Goal: Task Accomplishment & Management: Use online tool/utility

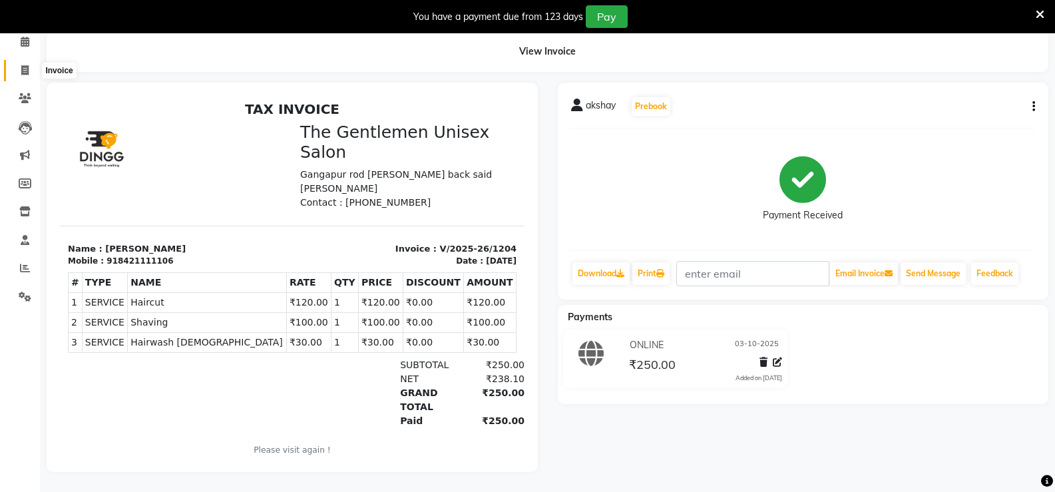
click at [30, 63] on span at bounding box center [24, 70] width 23 height 15
select select "5552"
select select "service"
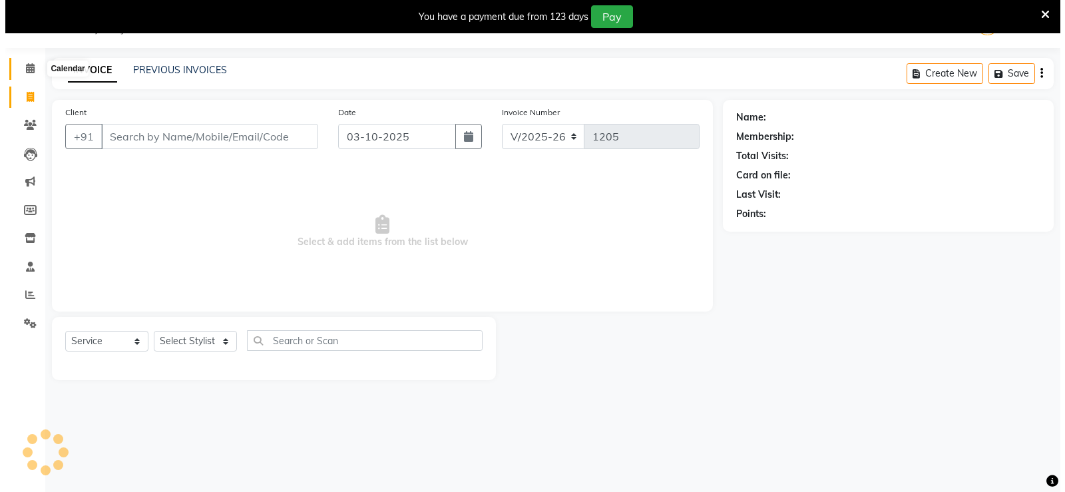
scroll to position [33, 0]
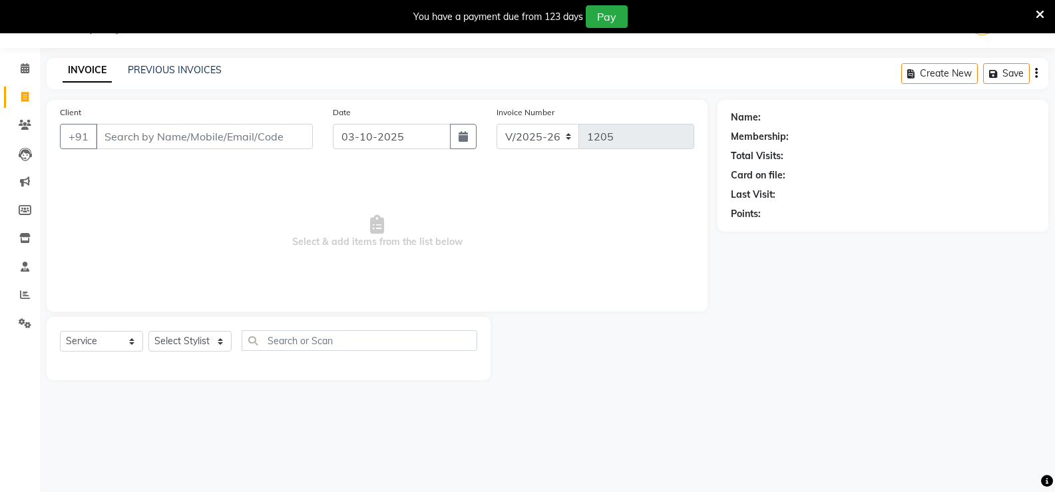
type input "9"
type input "89750 12344"
click at [283, 131] on span "Add Client" at bounding box center [278, 136] width 53 height 13
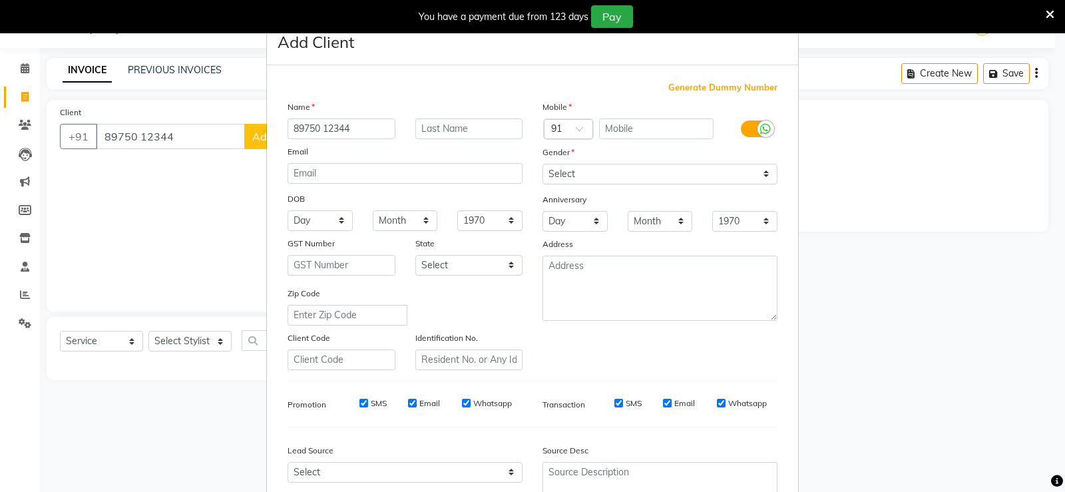
click at [248, 184] on ngb-modal-window "Add Client Generate Dummy Number Name 89750 12344 Email DOB Day 01 02 03 04 05 …" at bounding box center [532, 246] width 1065 height 492
click at [257, 174] on ngb-modal-window "Add Client Generate Dummy Number Name 89750 12344 Email DOB Day 01 02 03 04 05 …" at bounding box center [532, 246] width 1065 height 492
click at [248, 142] on ngb-modal-window "Add Client Generate Dummy Number Name 89750 12344 Email DOB Day 01 02 03 04 05 …" at bounding box center [532, 246] width 1065 height 492
click at [379, 129] on input "89750 12344" at bounding box center [341, 128] width 108 height 21
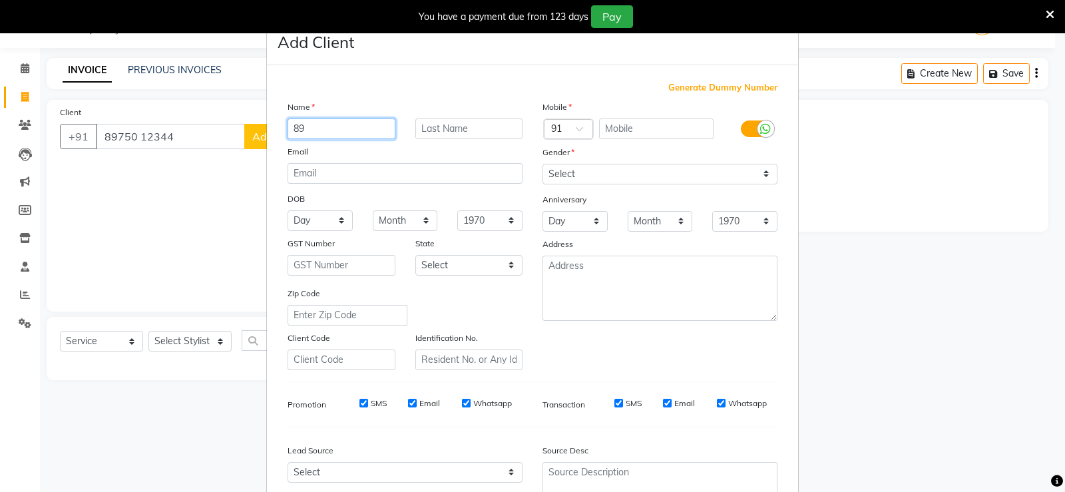
type input "8"
type input "jagid"
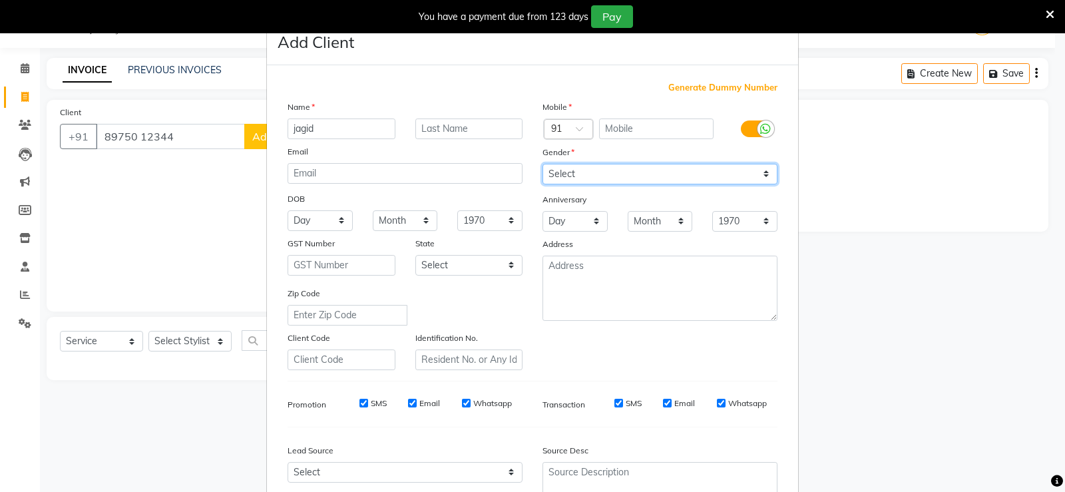
click at [612, 164] on select "Select [DEMOGRAPHIC_DATA] [DEMOGRAPHIC_DATA] Other Prefer Not To Say" at bounding box center [659, 174] width 235 height 21
select select "[DEMOGRAPHIC_DATA]"
click at [542, 164] on select "Select [DEMOGRAPHIC_DATA] [DEMOGRAPHIC_DATA] Other Prefer Not To Say" at bounding box center [659, 174] width 235 height 21
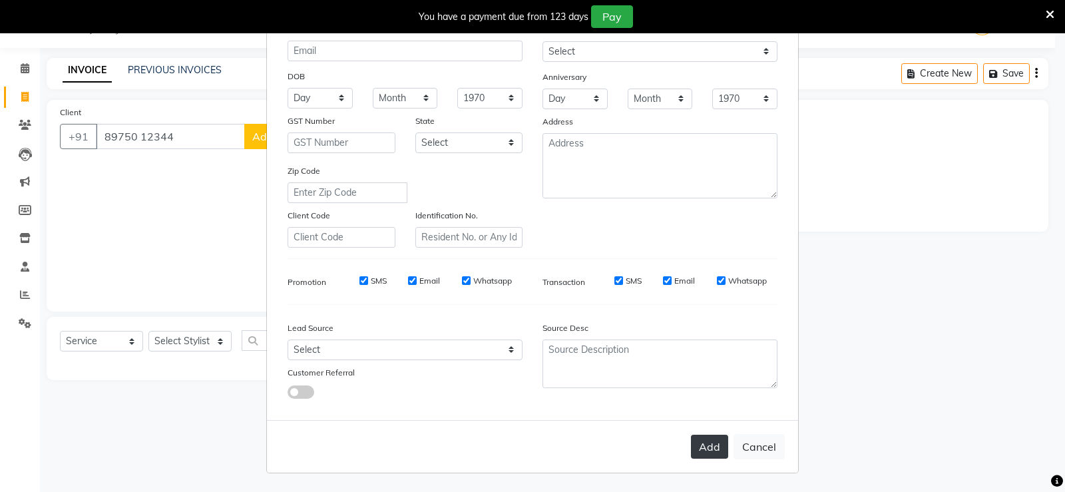
click at [692, 450] on button "Add" at bounding box center [709, 446] width 37 height 24
click at [715, 457] on button "Add" at bounding box center [709, 446] width 37 height 24
click at [760, 455] on button "Cancel" at bounding box center [758, 446] width 51 height 25
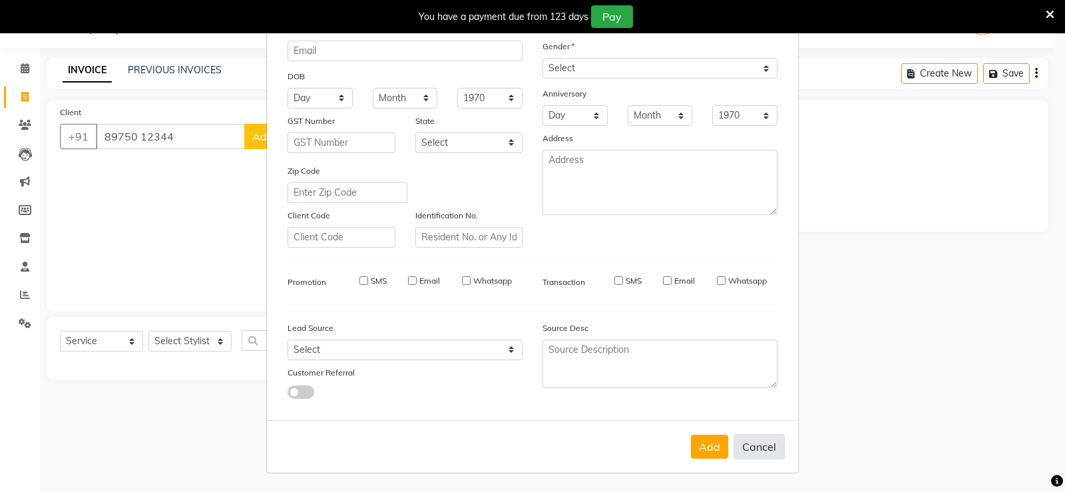
select select
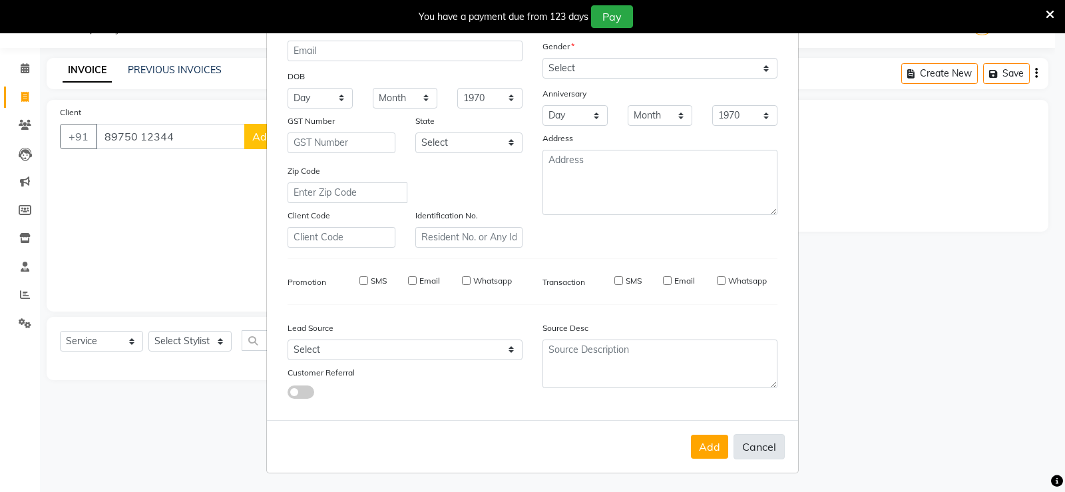
select select
checkbox input "false"
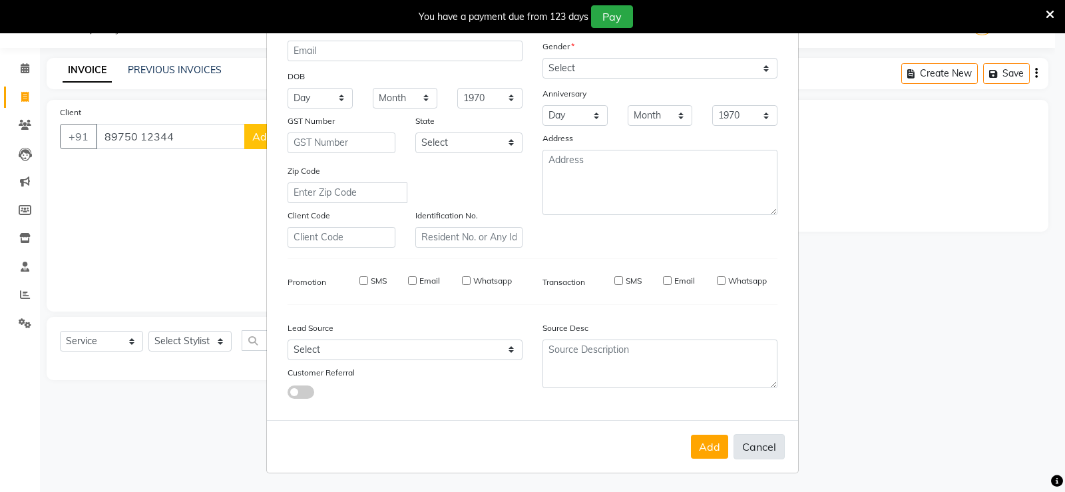
checkbox input "false"
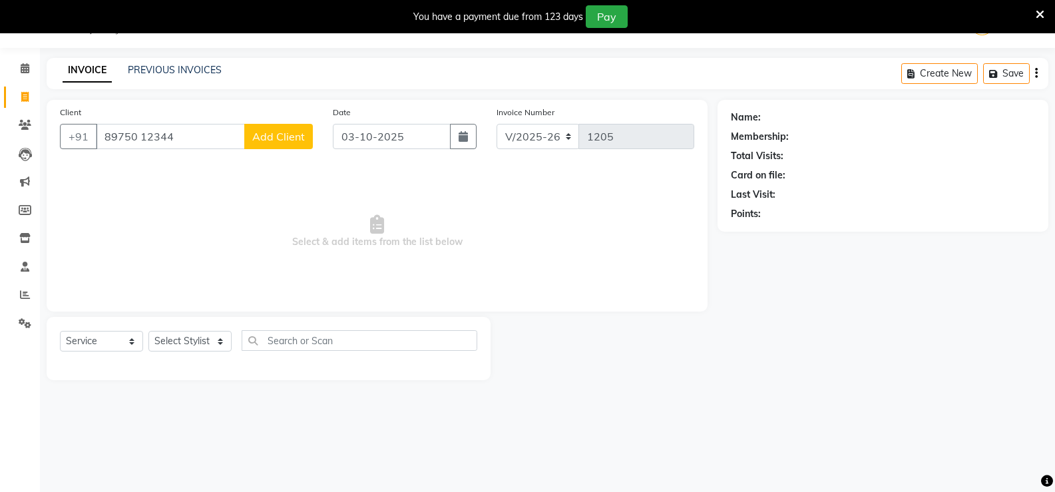
click at [296, 140] on span "Add Client" at bounding box center [278, 136] width 53 height 13
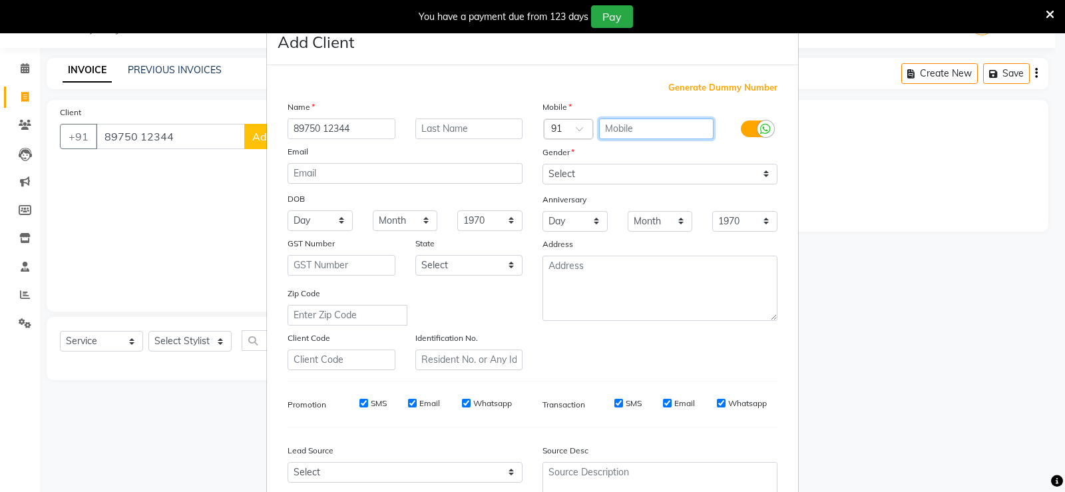
click at [601, 132] on input "text" at bounding box center [656, 128] width 115 height 21
type input "89750 12344"
click at [363, 131] on input "89750 12344" at bounding box center [341, 128] width 108 height 21
type input "8"
type input "[PERSON_NAME]"
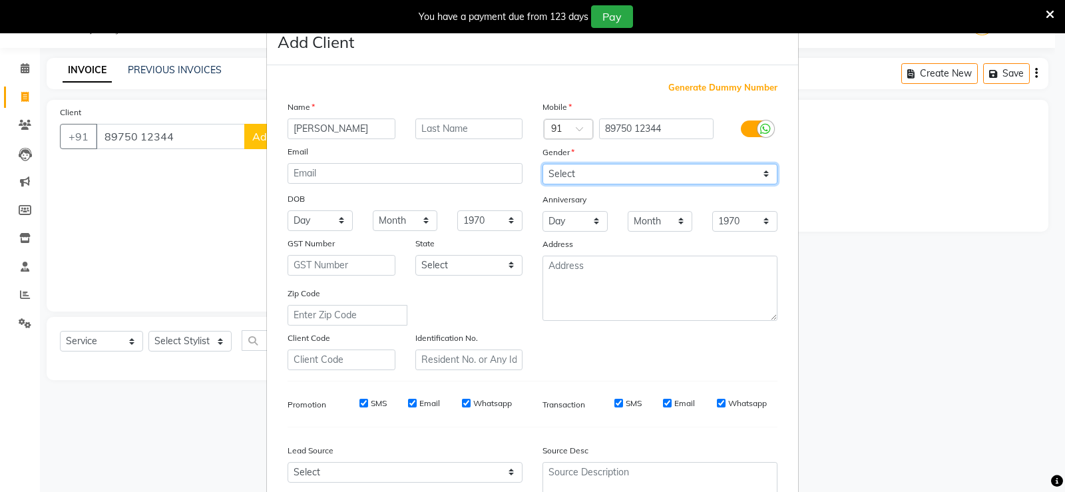
click at [658, 174] on select "Select [DEMOGRAPHIC_DATA] [DEMOGRAPHIC_DATA] Other Prefer Not To Say" at bounding box center [659, 174] width 235 height 21
select select "[DEMOGRAPHIC_DATA]"
click at [542, 164] on select "Select [DEMOGRAPHIC_DATA] [DEMOGRAPHIC_DATA] Other Prefer Not To Say" at bounding box center [659, 174] width 235 height 21
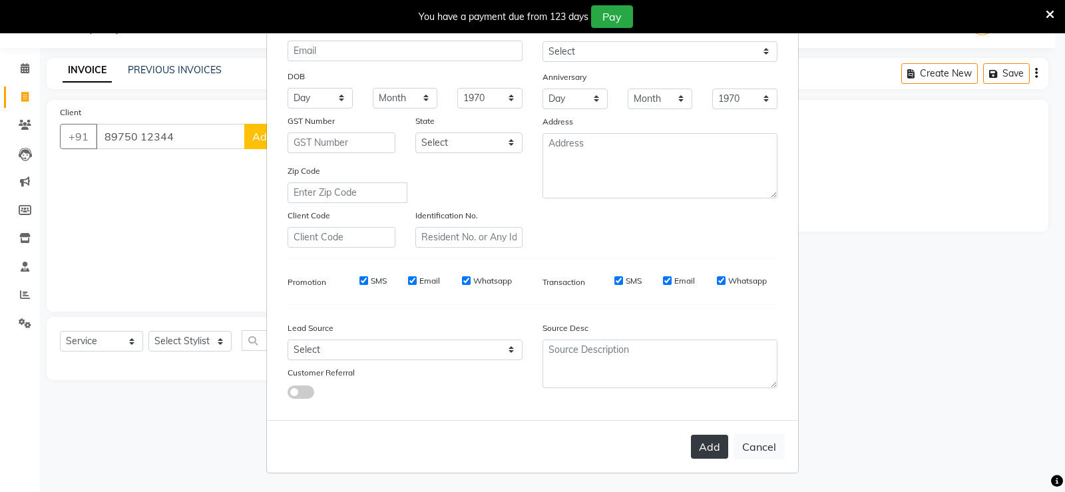
click at [711, 448] on button "Add" at bounding box center [709, 446] width 37 height 24
click at [713, 448] on button "Add" at bounding box center [709, 446] width 37 height 24
click at [709, 443] on button "Add" at bounding box center [709, 446] width 37 height 24
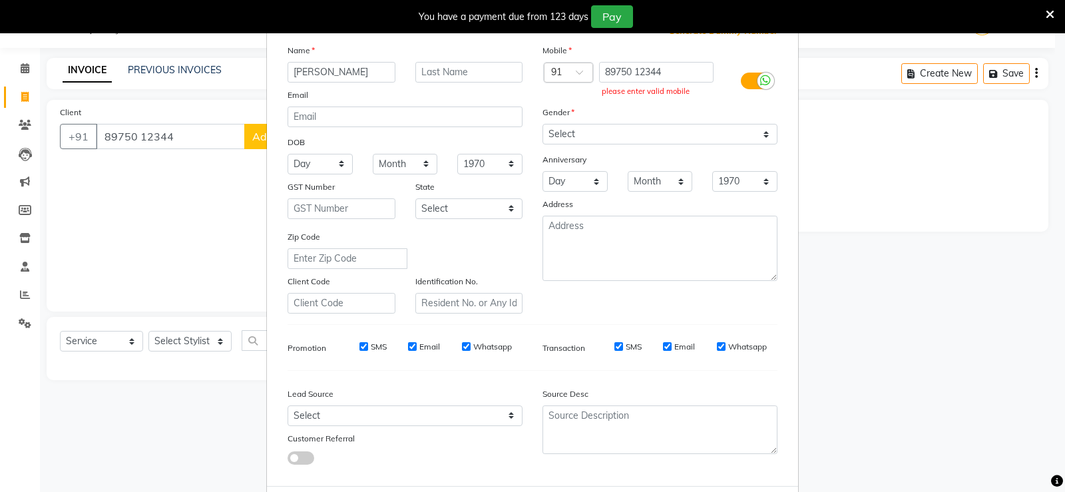
scroll to position [0, 0]
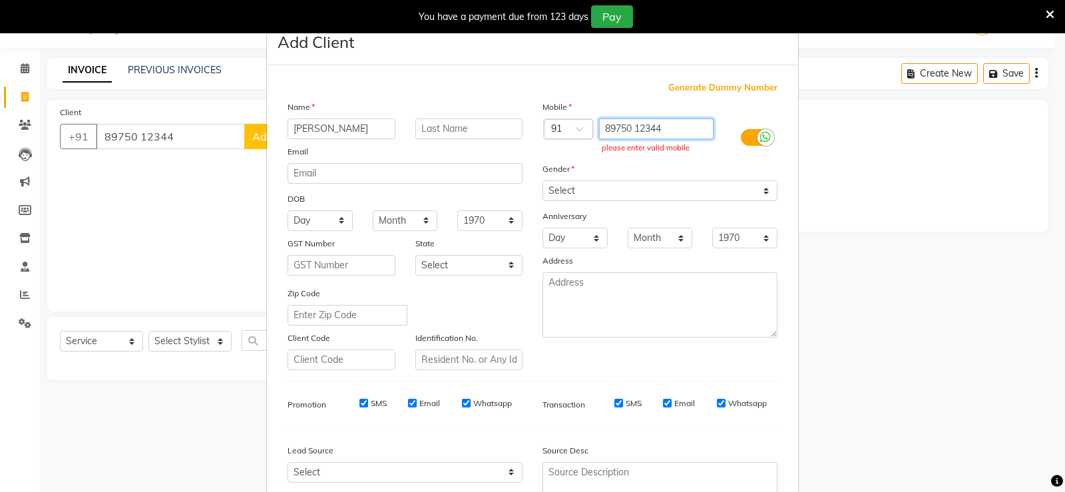
click at [599, 122] on input "89750 12344" at bounding box center [656, 128] width 115 height 21
click at [599, 127] on input "89750 12344" at bounding box center [656, 128] width 115 height 21
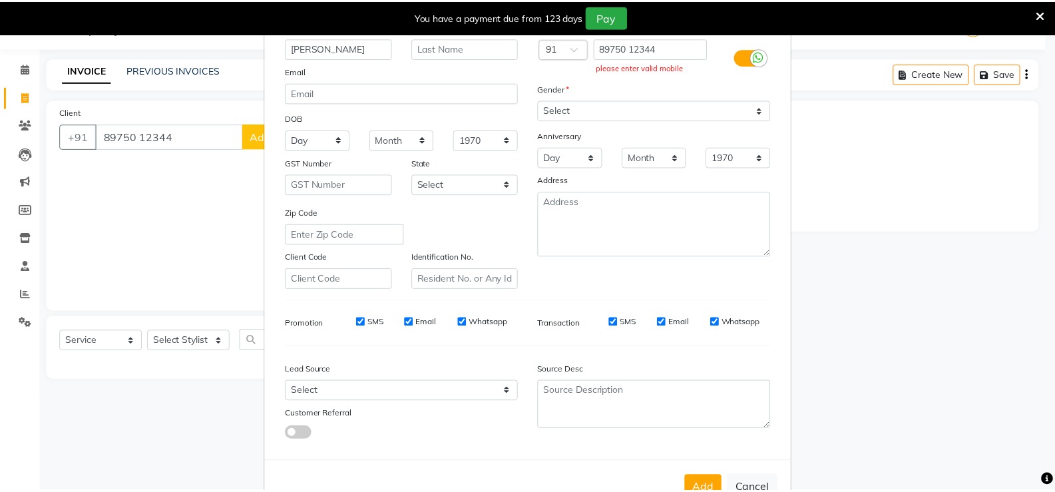
scroll to position [122, 0]
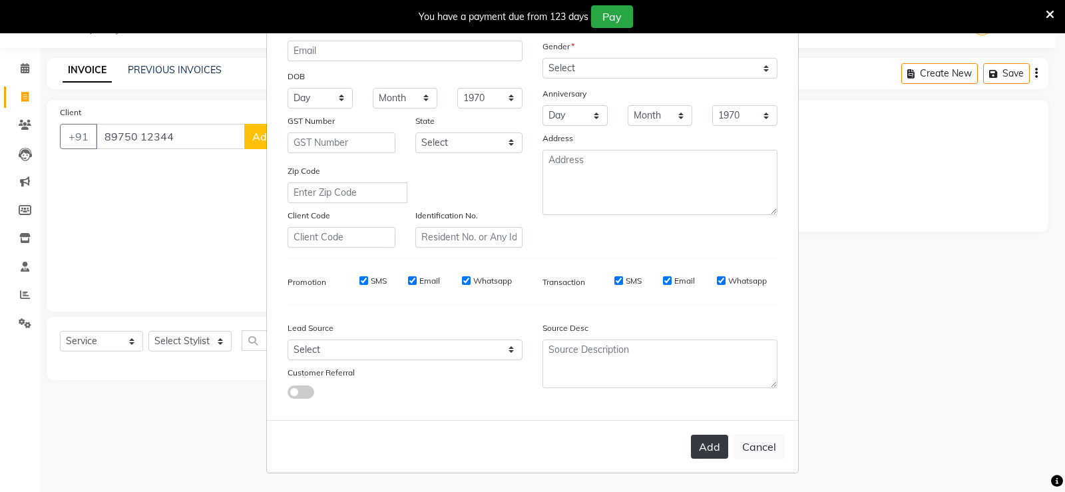
click at [713, 449] on button "Add" at bounding box center [709, 446] width 37 height 24
click at [740, 446] on button "Cancel" at bounding box center [758, 446] width 51 height 25
select select
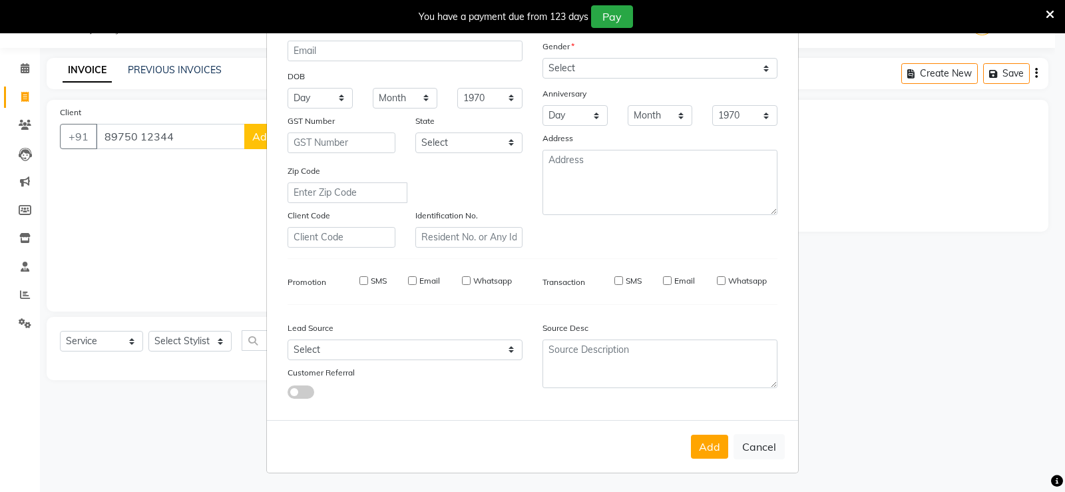
select select
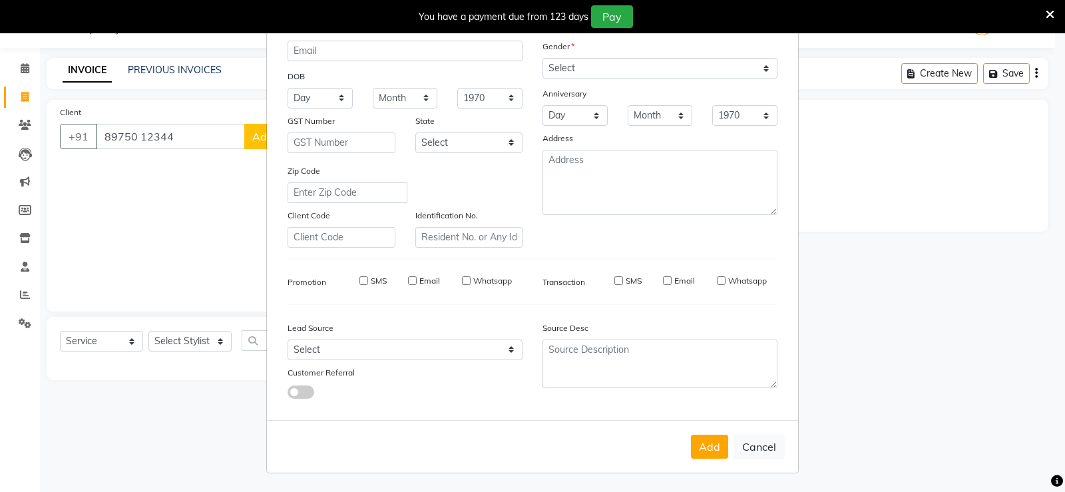
select select
checkbox input "false"
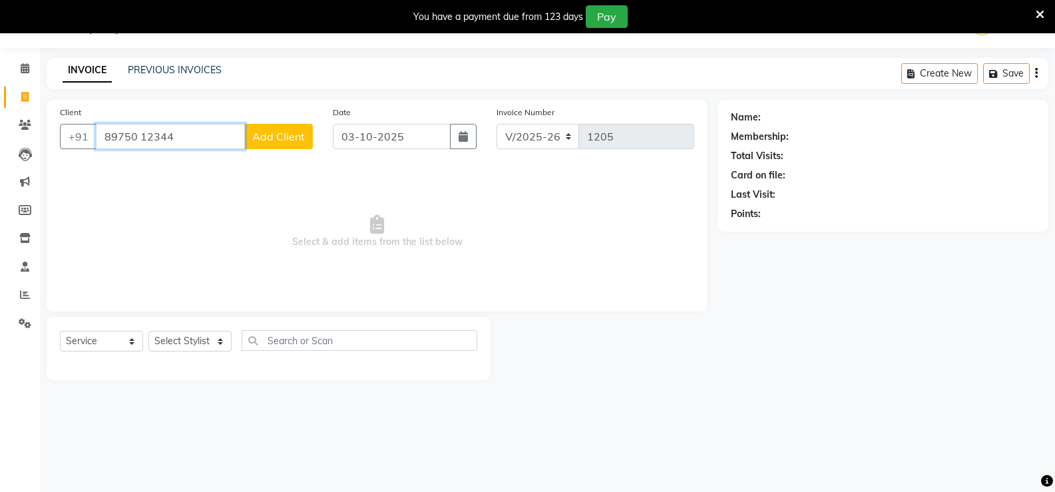
click at [232, 138] on input "89750 12344" at bounding box center [170, 136] width 149 height 25
type input "8"
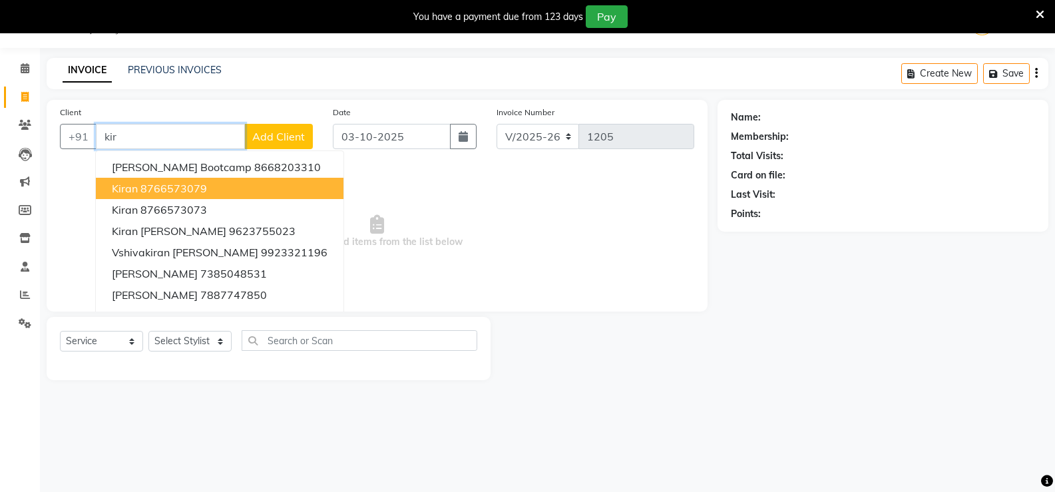
click at [245, 183] on button "[PERSON_NAME] 8766573079" at bounding box center [220, 188] width 248 height 21
type input "8766573079"
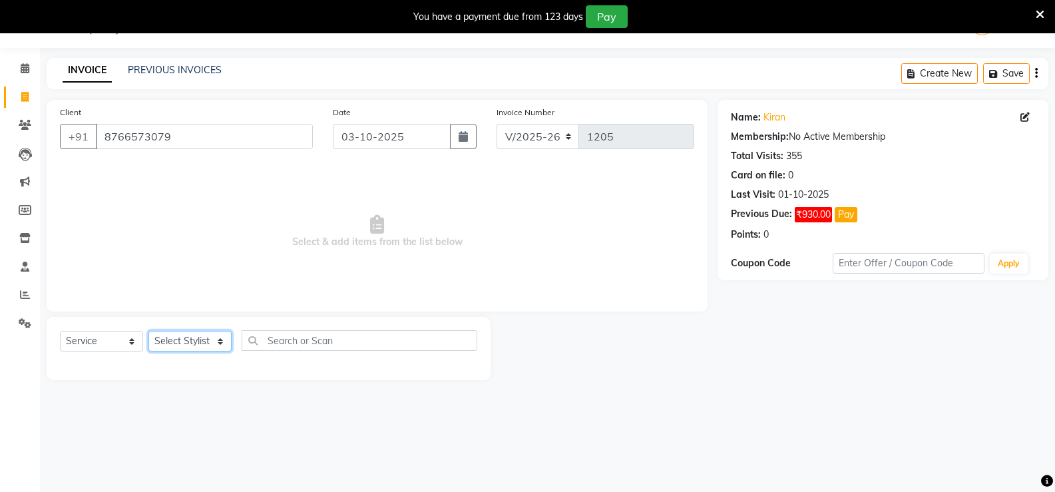
click at [198, 335] on select "Select Stylist [PERSON_NAME]" at bounding box center [189, 341] width 83 height 21
select select "47146"
click at [148, 331] on select "Select Stylist [PERSON_NAME]" at bounding box center [189, 341] width 83 height 21
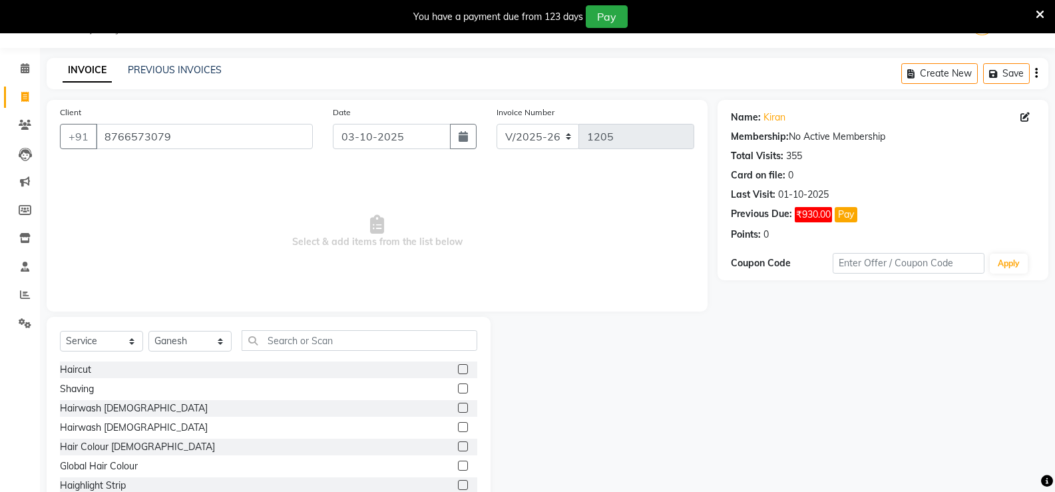
click at [447, 369] on div "Haircut" at bounding box center [268, 369] width 417 height 17
click at [458, 369] on label at bounding box center [463, 369] width 10 height 10
click at [458, 369] on input "checkbox" at bounding box center [462, 369] width 9 height 9
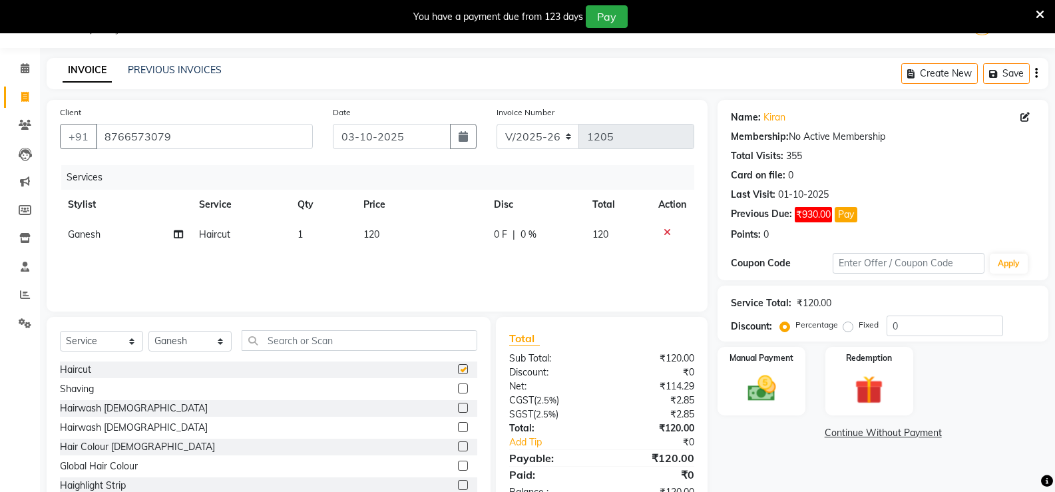
checkbox input "false"
click at [430, 236] on td "120" at bounding box center [420, 235] width 131 height 30
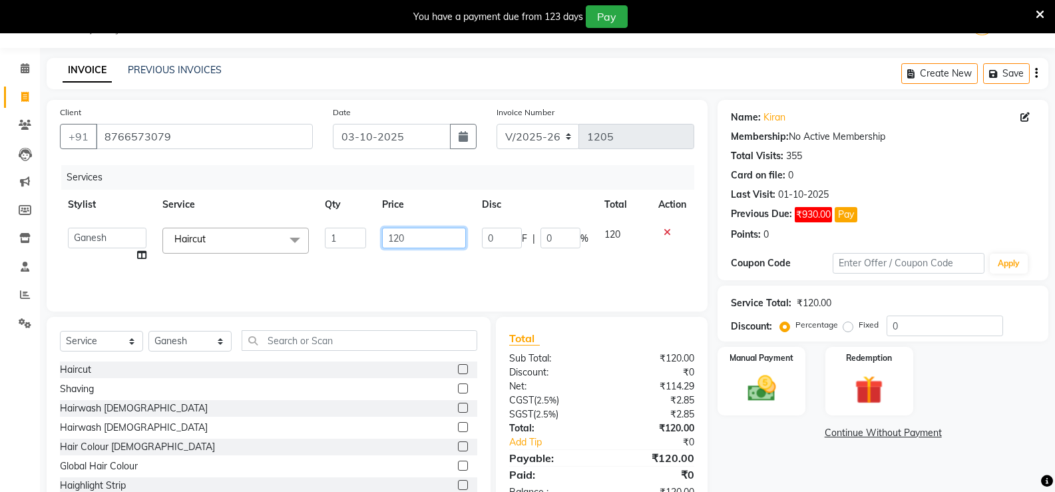
click at [431, 237] on input "120" at bounding box center [423, 238] width 83 height 21
type input "1"
type input "200"
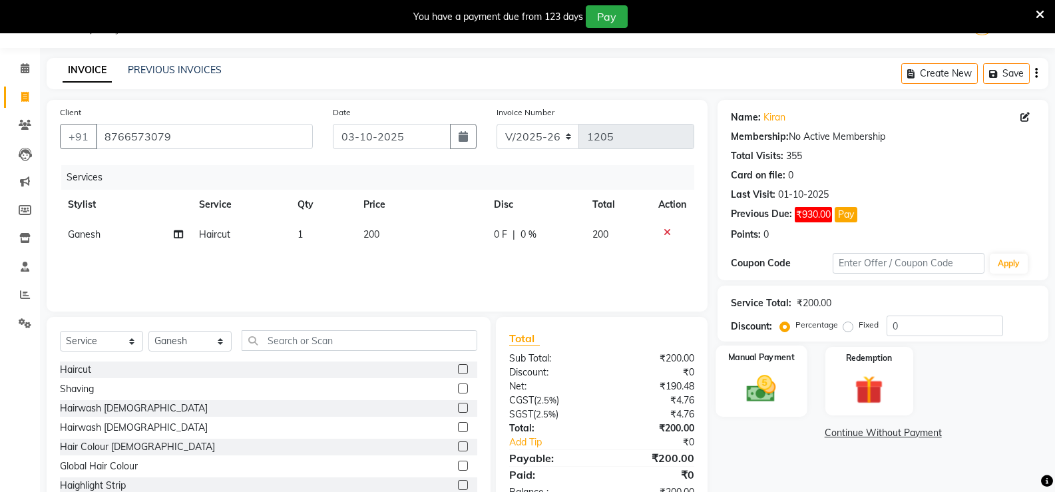
click at [743, 372] on img at bounding box center [760, 388] width 47 height 34
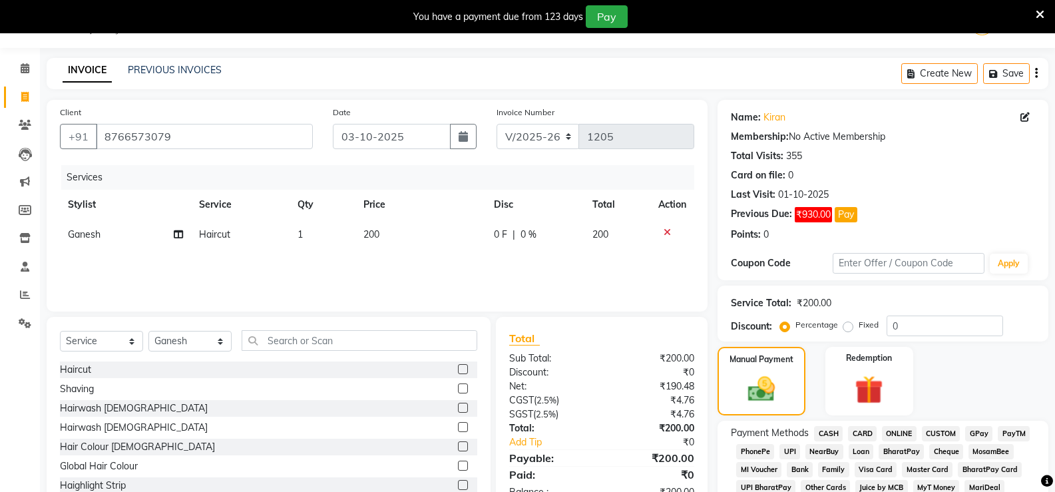
click at [832, 438] on span "CASH" at bounding box center [828, 433] width 29 height 15
drag, startPoint x: 834, startPoint y: 433, endPoint x: 840, endPoint y: 446, distance: 14.6
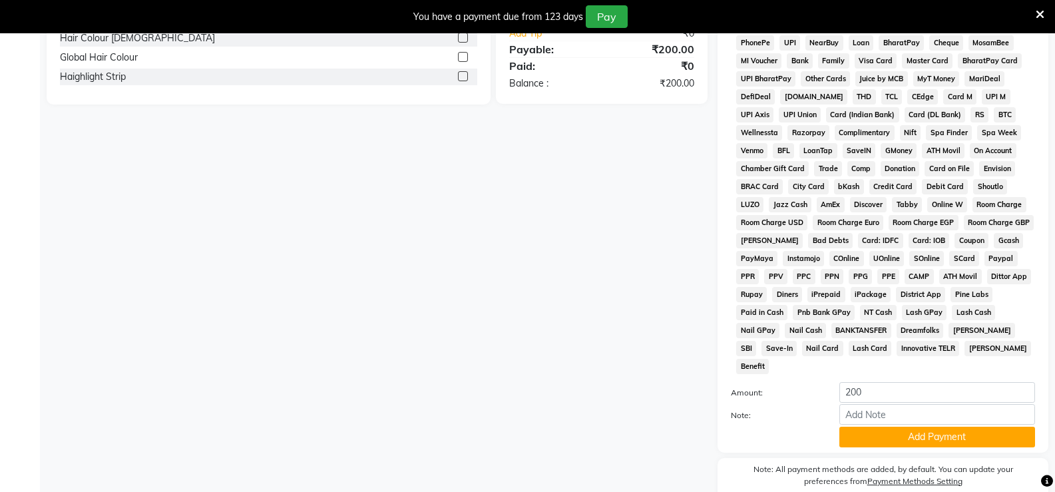
scroll to position [482, 0]
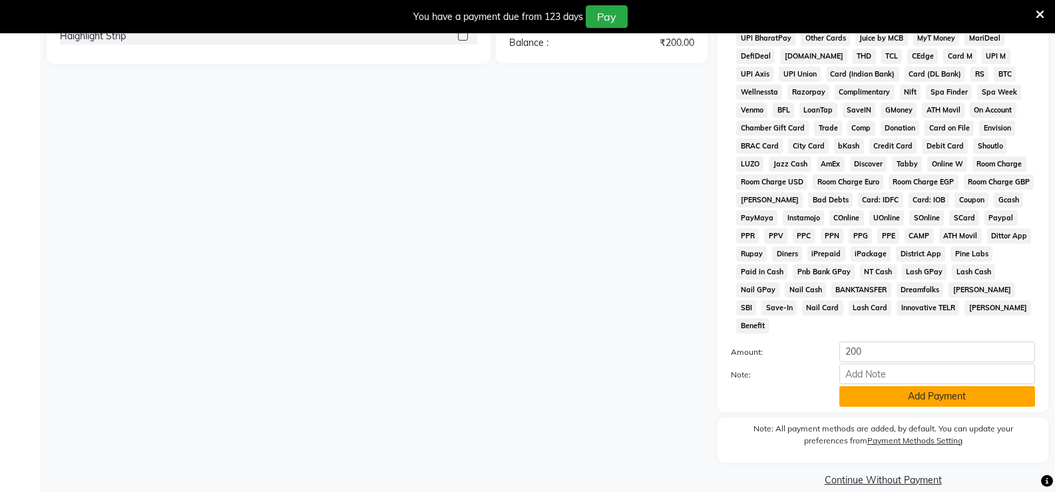
click at [896, 386] on button "Add Payment" at bounding box center [937, 396] width 196 height 21
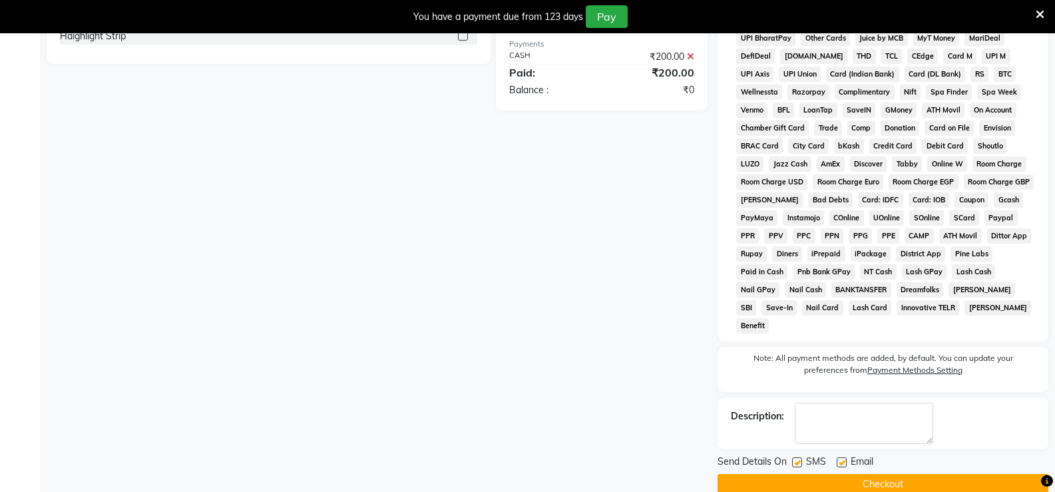
click at [890, 474] on button "Checkout" at bounding box center [882, 484] width 331 height 21
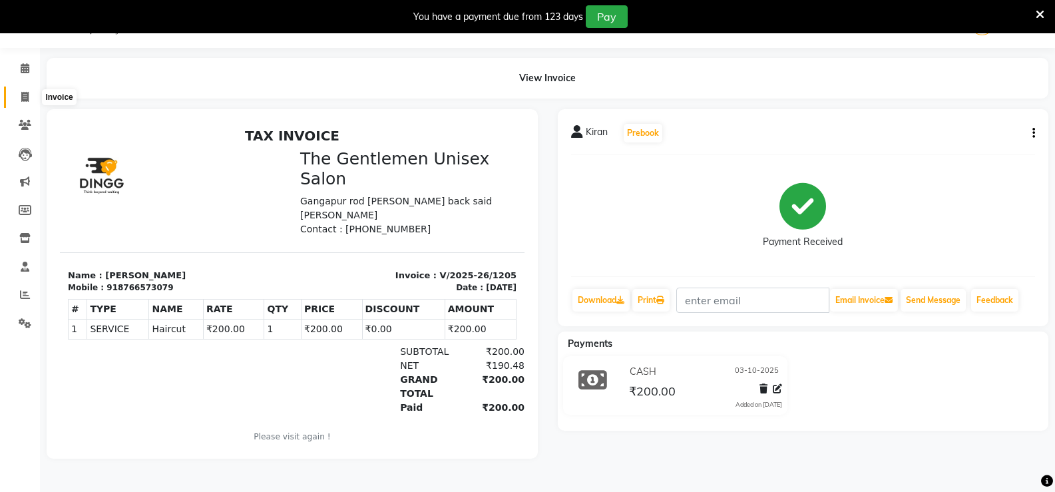
click at [18, 92] on span at bounding box center [24, 97] width 23 height 15
select select "5552"
select select "service"
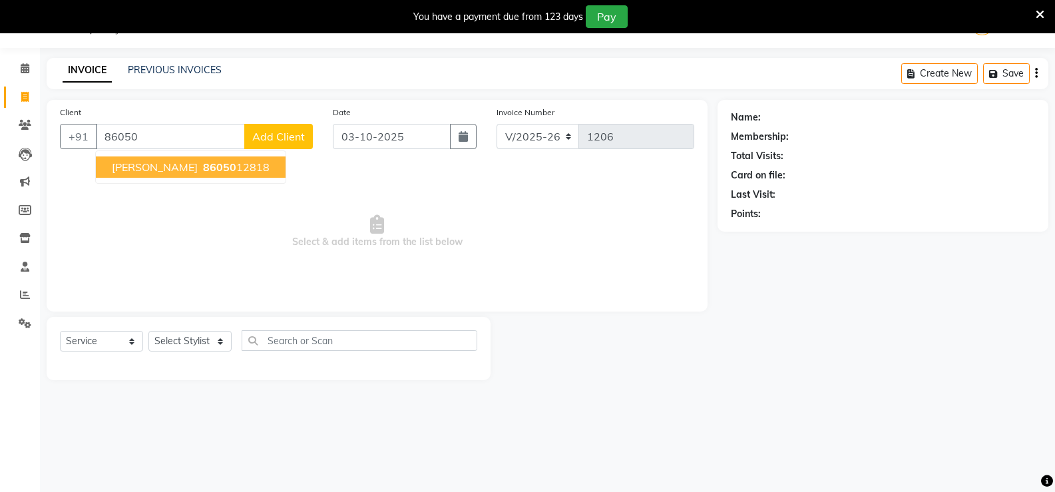
drag, startPoint x: 212, startPoint y: 166, endPoint x: 214, endPoint y: 175, distance: 9.4
click at [214, 166] on span "86050" at bounding box center [219, 166] width 33 height 13
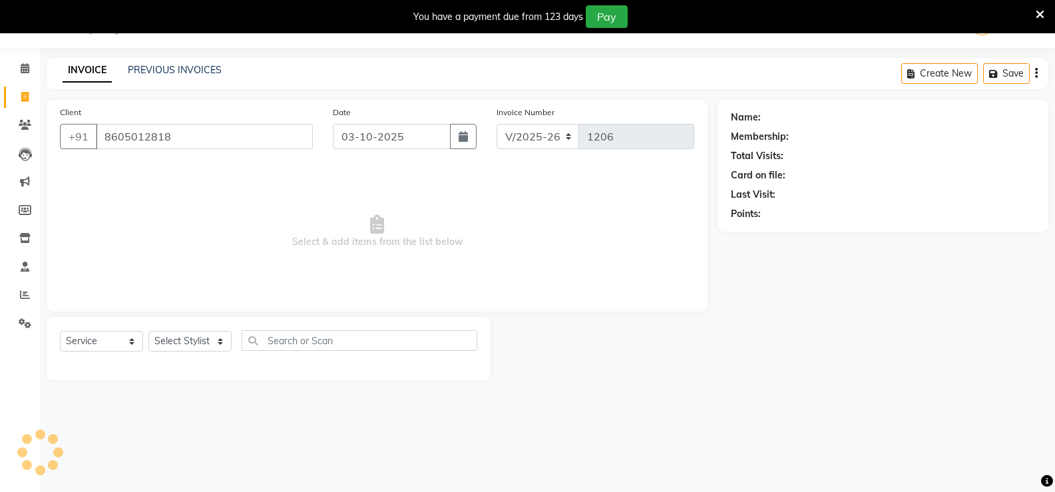
type input "8605012818"
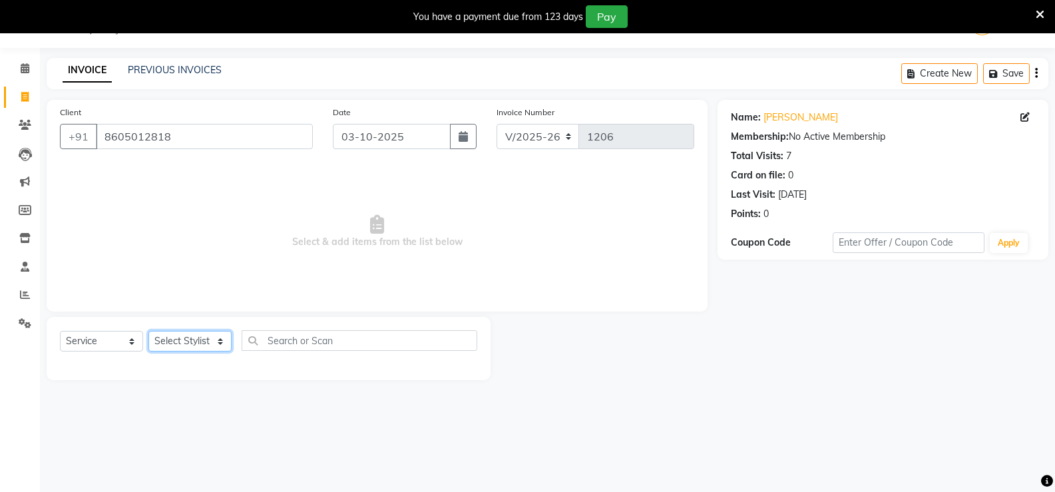
click at [215, 333] on select "Select Stylist [PERSON_NAME]" at bounding box center [189, 341] width 83 height 21
select select "47146"
click at [148, 331] on select "Select Stylist [PERSON_NAME]" at bounding box center [189, 341] width 83 height 21
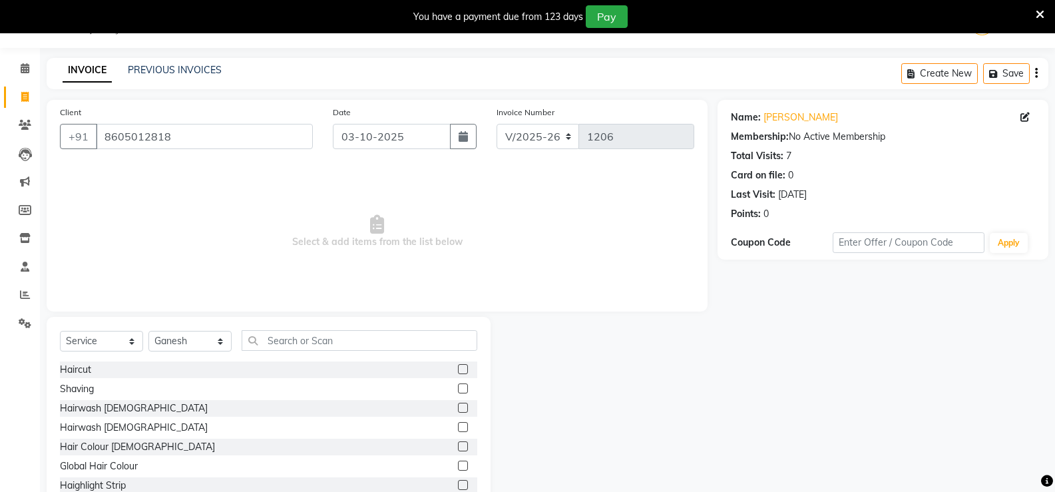
click at [458, 369] on label at bounding box center [463, 369] width 10 height 10
click at [458, 369] on input "checkbox" at bounding box center [462, 369] width 9 height 9
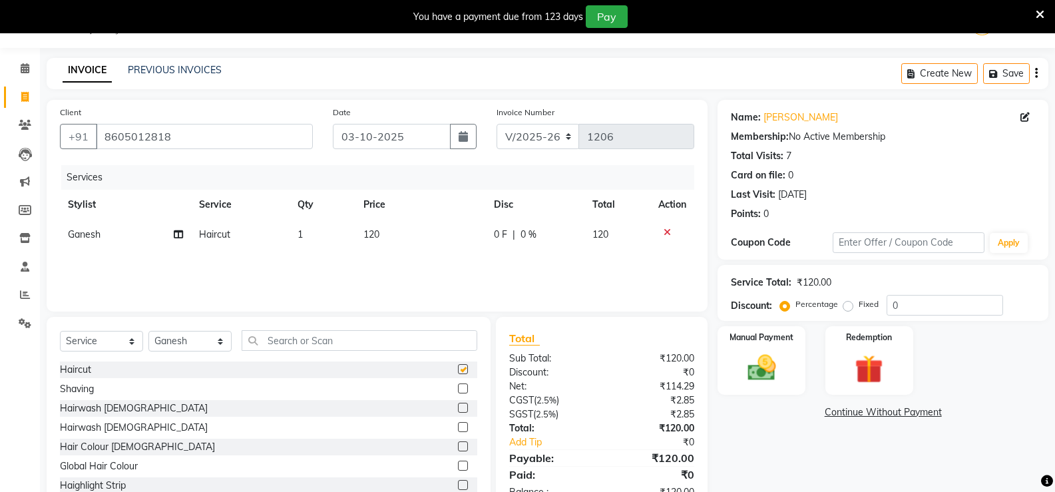
checkbox input "false"
click at [739, 344] on div "Manual Payment" at bounding box center [761, 360] width 91 height 71
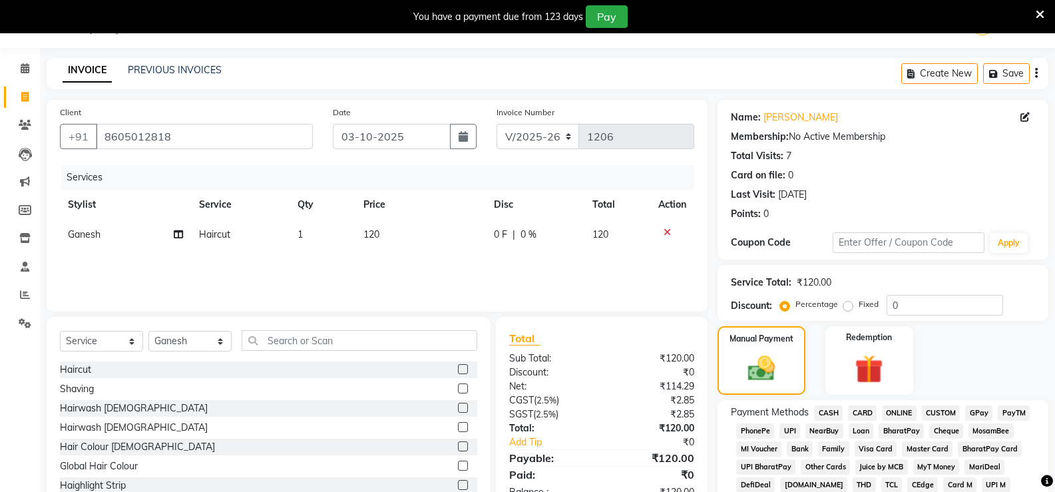
click at [912, 407] on span "ONLINE" at bounding box center [899, 412] width 35 height 15
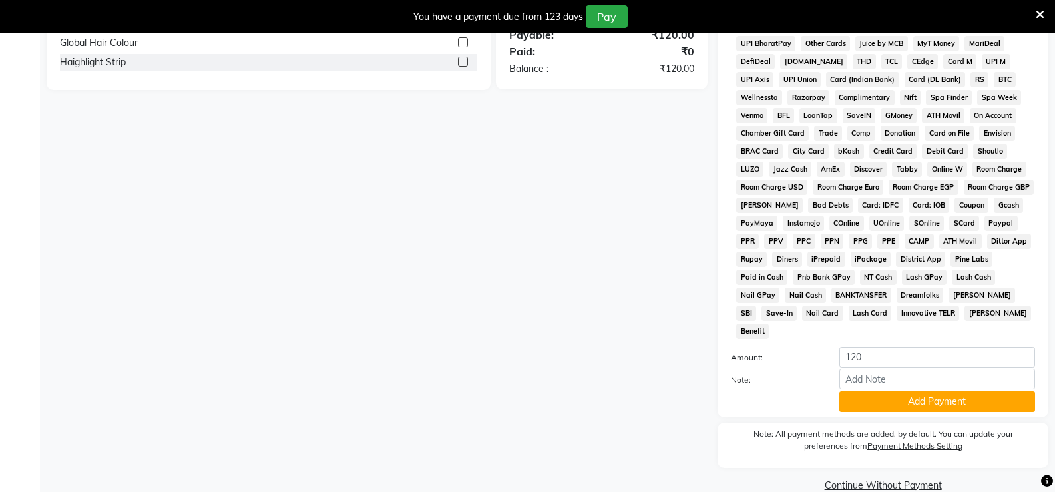
scroll to position [444, 0]
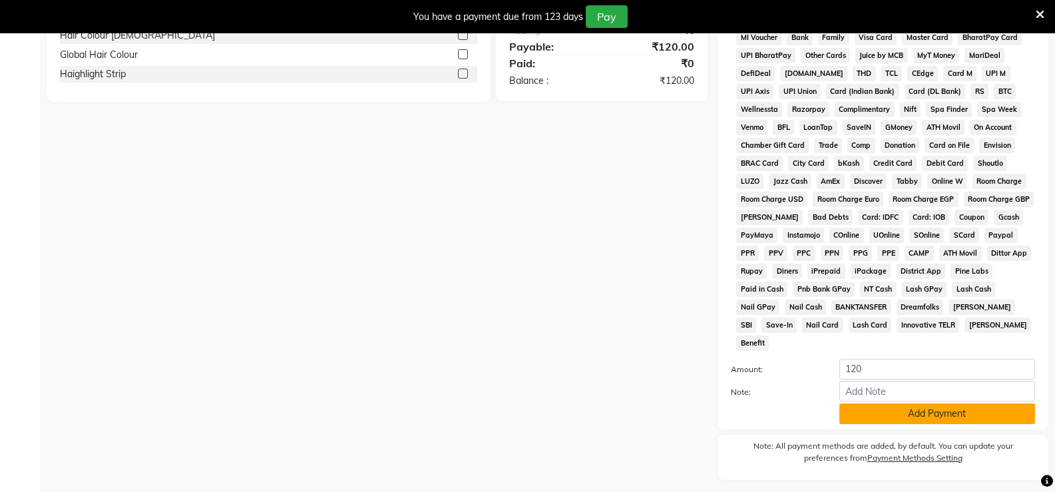
click at [930, 404] on button "Add Payment" at bounding box center [937, 413] width 196 height 21
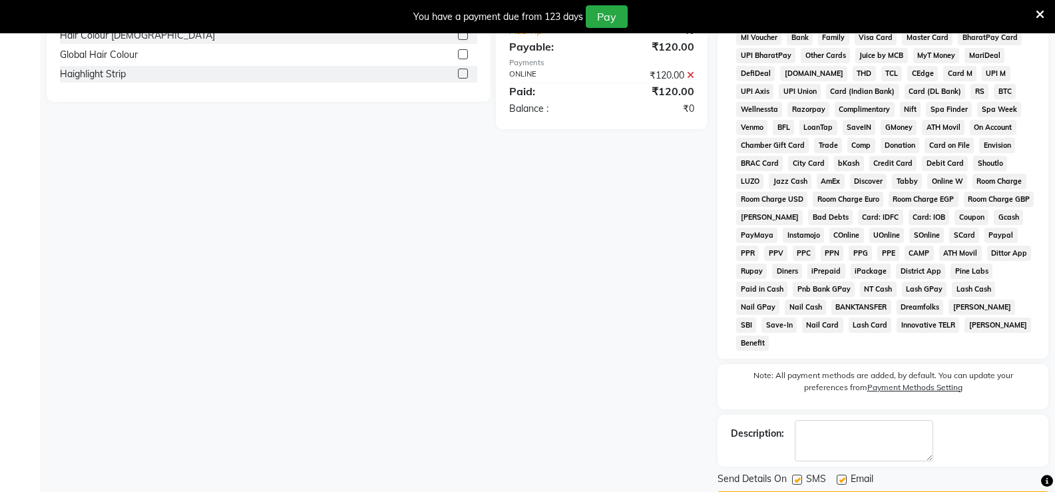
click at [924, 491] on button "Checkout" at bounding box center [882, 501] width 331 height 21
